Goal: Task Accomplishment & Management: Use online tool/utility

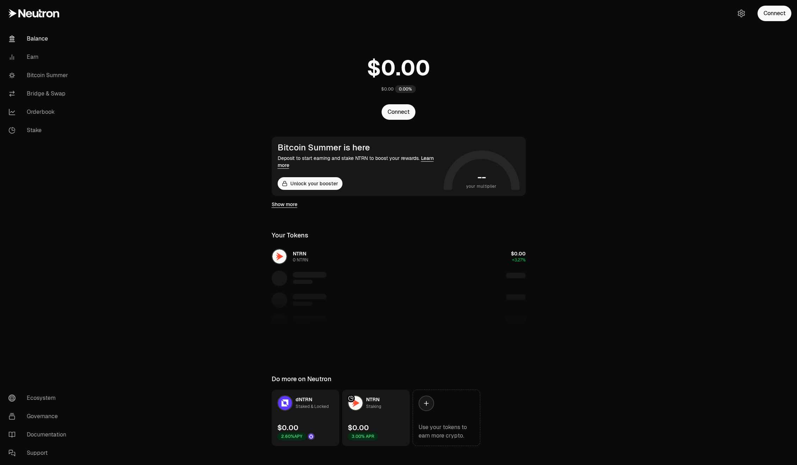
click at [212, 228] on main "$0.00 0.00% Connect Bitcoin Summer is here Deposit to start earning and stake N…" at bounding box center [438, 237] width 718 height 474
